Goal: Register for event/course

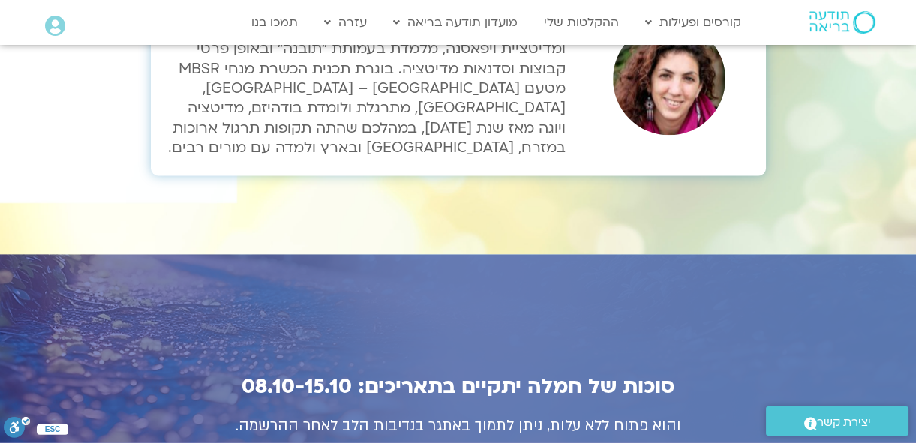
scroll to position [5115, 0]
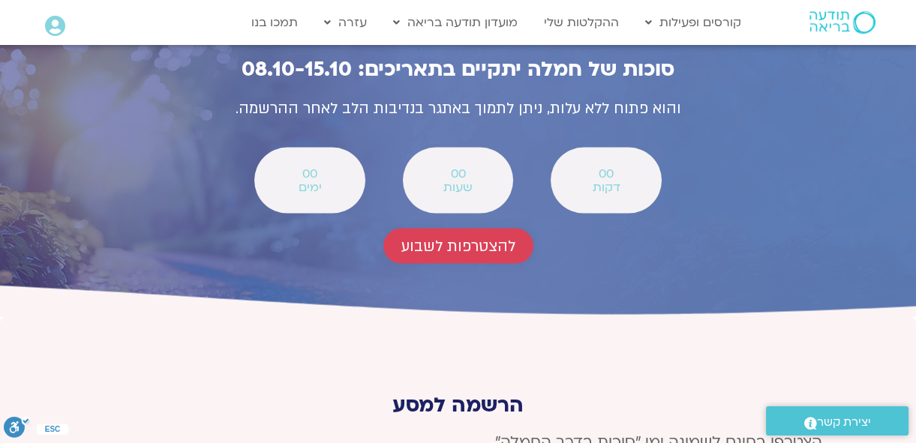
scroll to position [5611, 0]
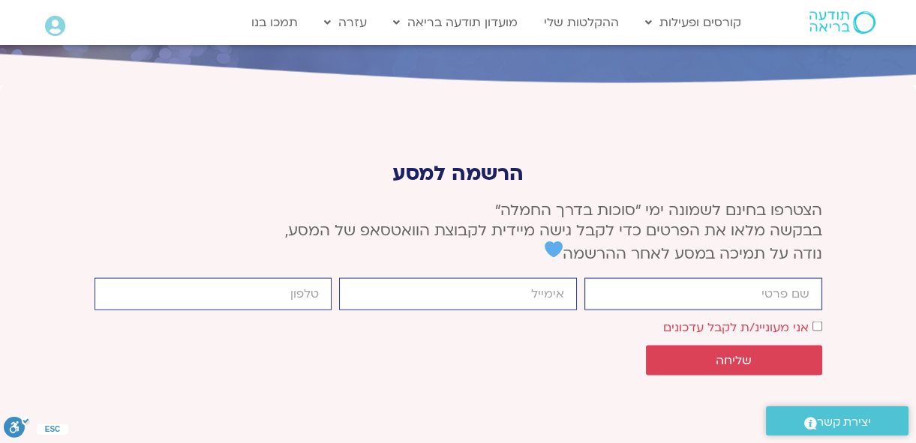
click at [729, 278] on input "firstname" at bounding box center [703, 294] width 238 height 32
type input "לאה הרפזי"
type input "[EMAIL_ADDRESS][DOMAIN_NAME]"
type input "0505920992"
click at [737, 354] on span "שליחה" at bounding box center [734, 361] width 36 height 14
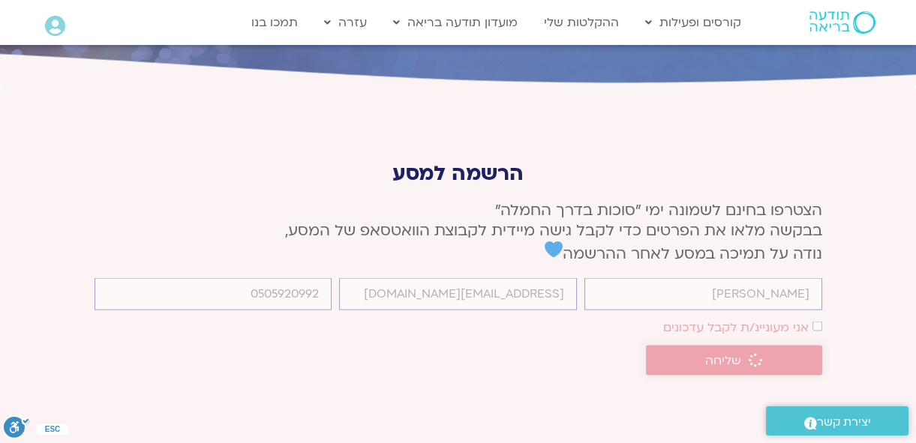
scroll to position [5601, 0]
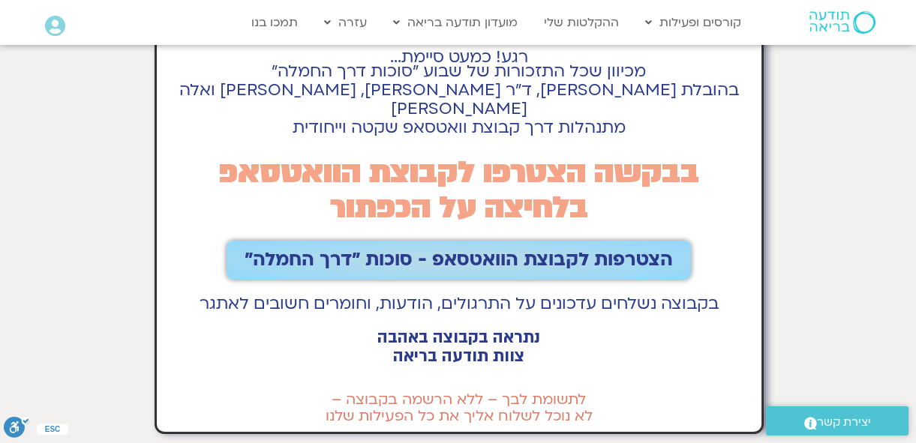
scroll to position [136, 0]
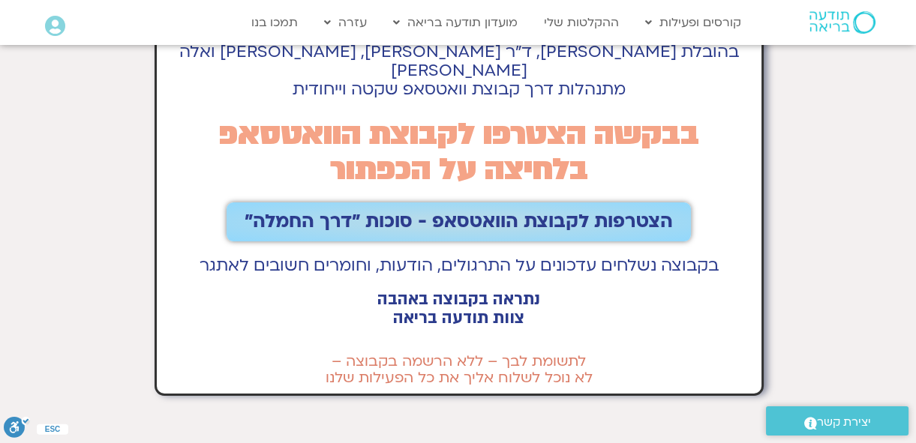
click at [528, 212] on span "הצטרפות לקבוצת הוואטסאפ - סוכות ״דרך החמלה״" at bounding box center [459, 222] width 428 height 21
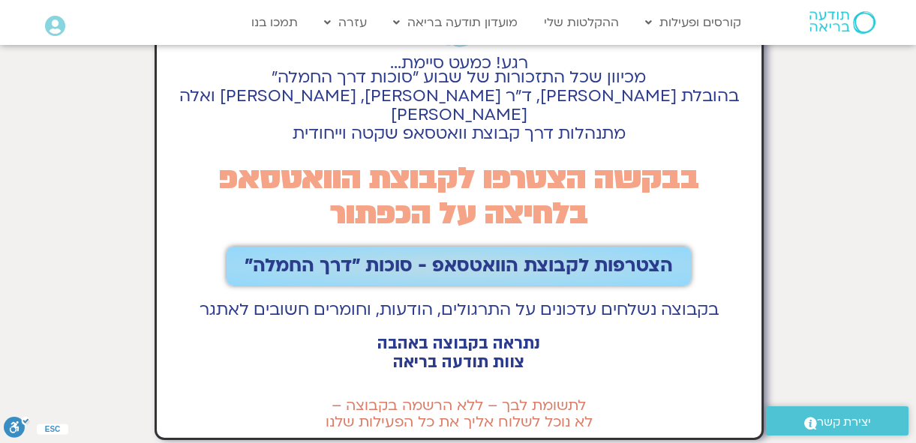
scroll to position [68, 0]
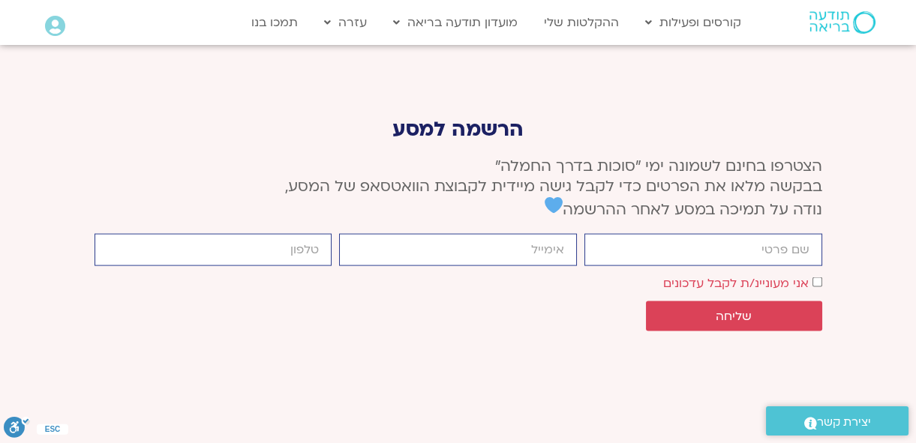
scroll to position [5592, 0]
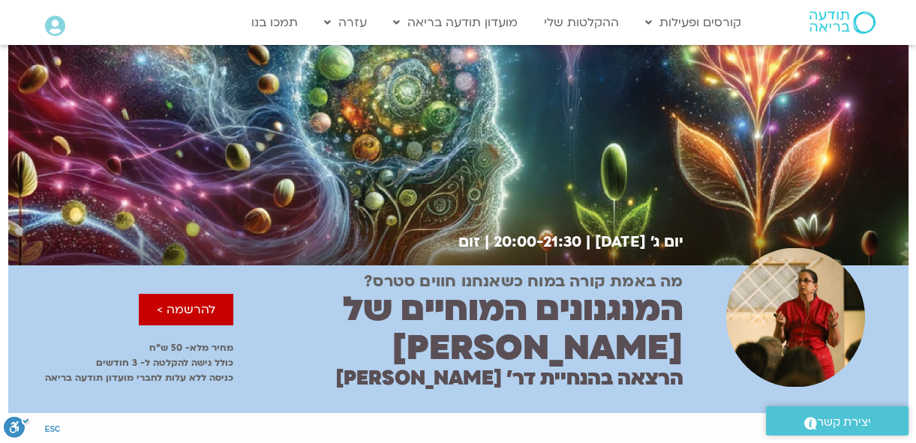
scroll to position [68, 0]
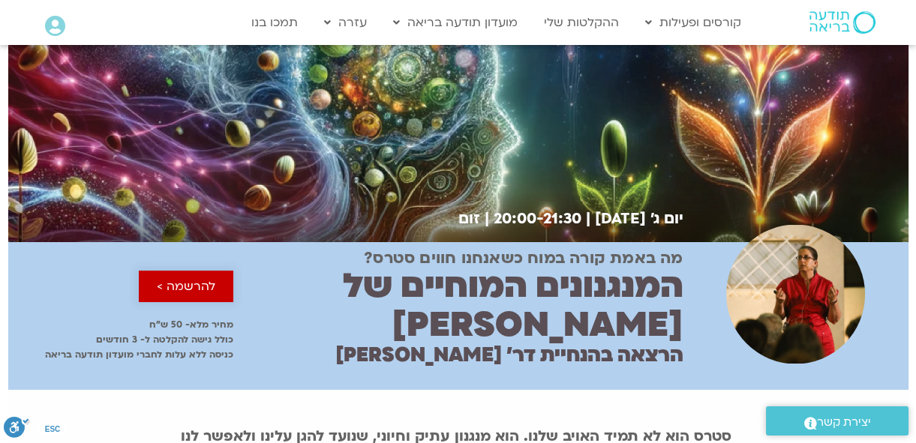
click at [190, 280] on span "להרשמה >" at bounding box center [186, 287] width 59 height 14
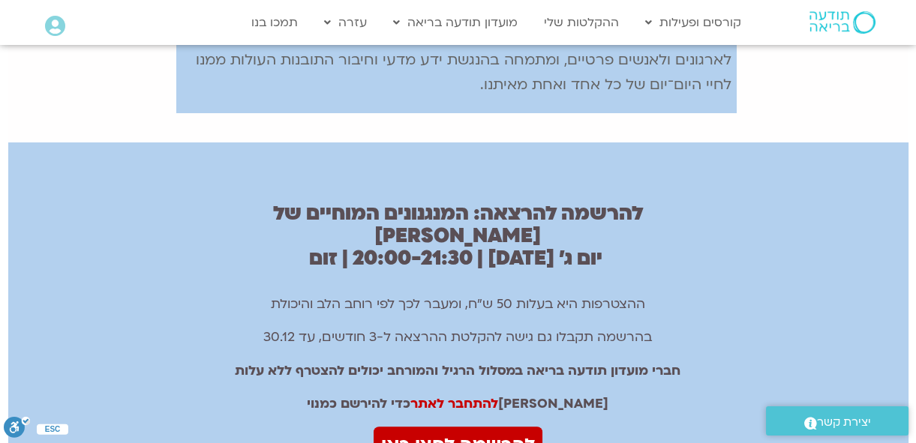
scroll to position [917, 0]
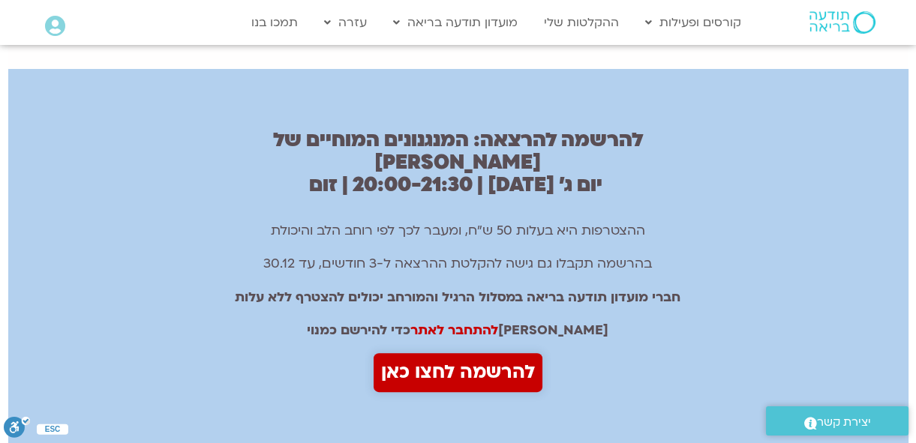
click at [483, 357] on span "להרשמה לחצו כאן" at bounding box center [458, 373] width 154 height 32
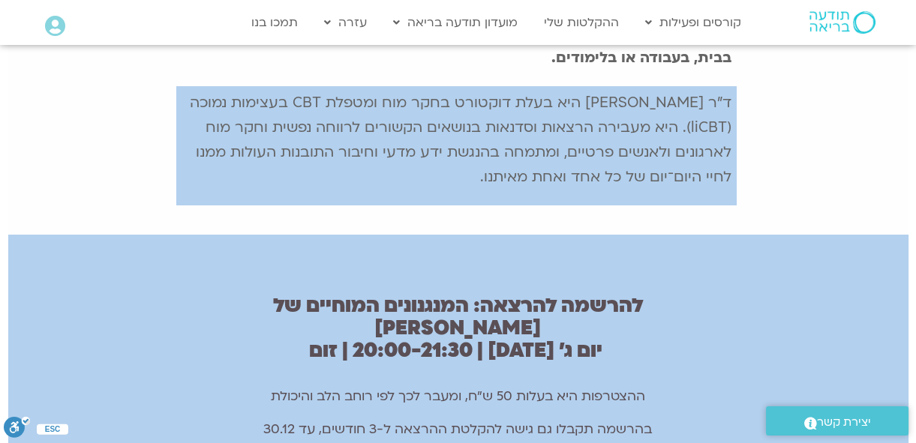
scroll to position [713, 0]
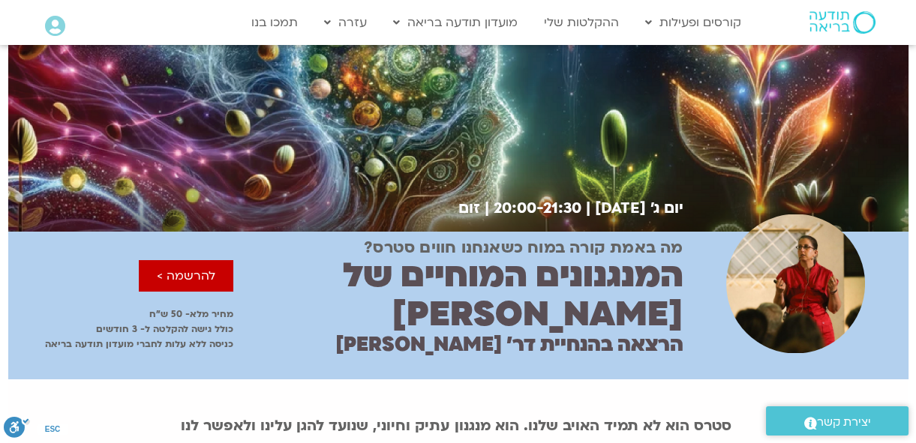
scroll to position [68, 0]
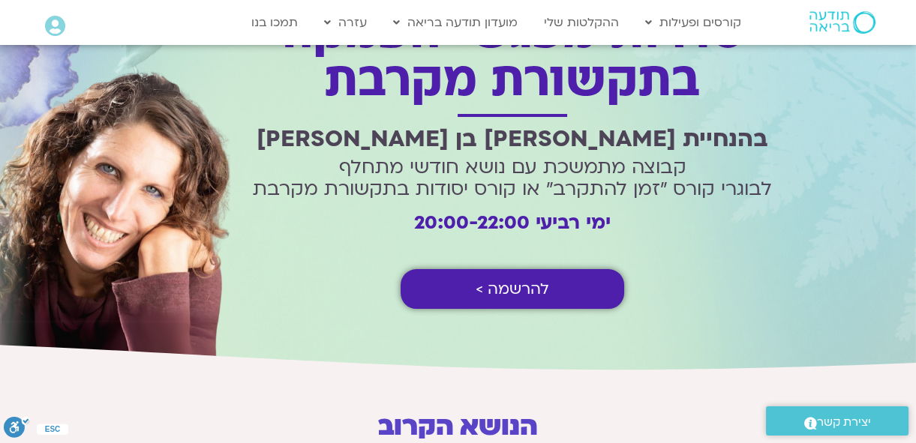
scroll to position [68, 0]
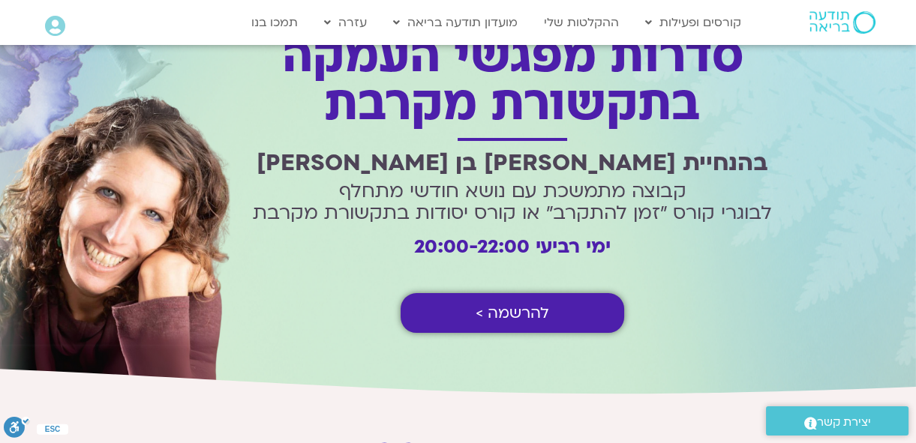
click at [524, 310] on span "להרשמה >" at bounding box center [513, 313] width 74 height 17
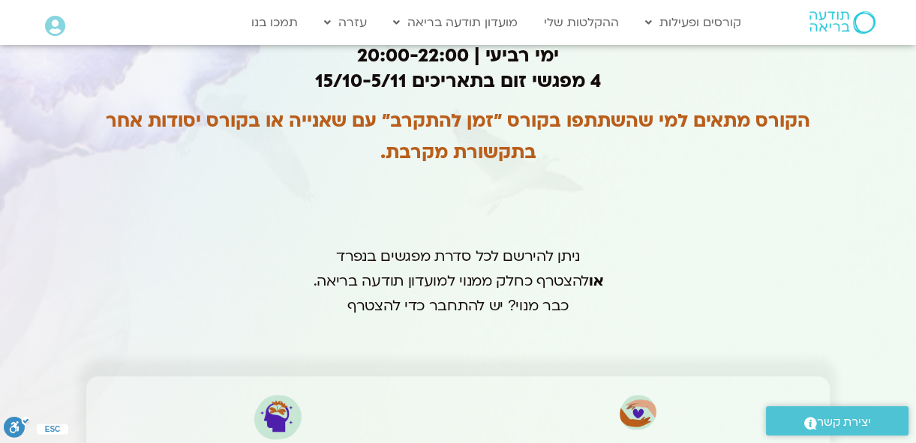
scroll to position [2941, 0]
